Goal: Transaction & Acquisition: Purchase product/service

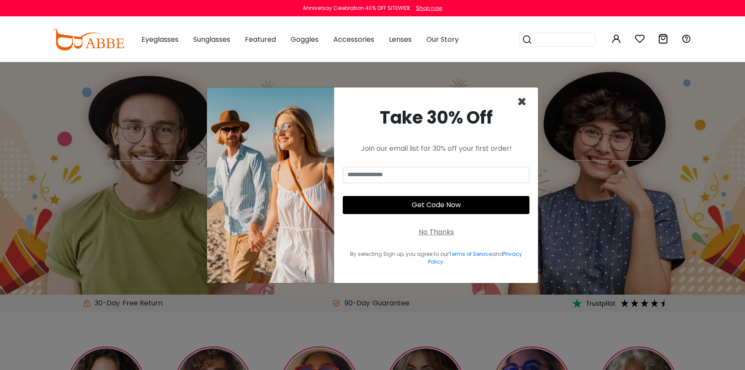
click at [520, 100] on span "×" at bounding box center [522, 102] width 10 height 22
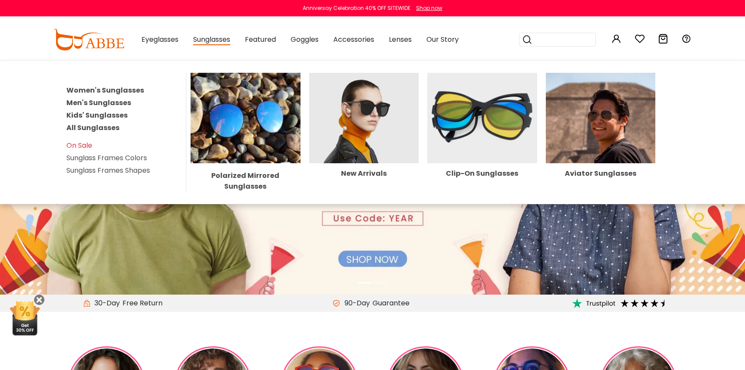
click at [213, 90] on img at bounding box center [246, 118] width 110 height 91
